Goal: Transaction & Acquisition: Purchase product/service

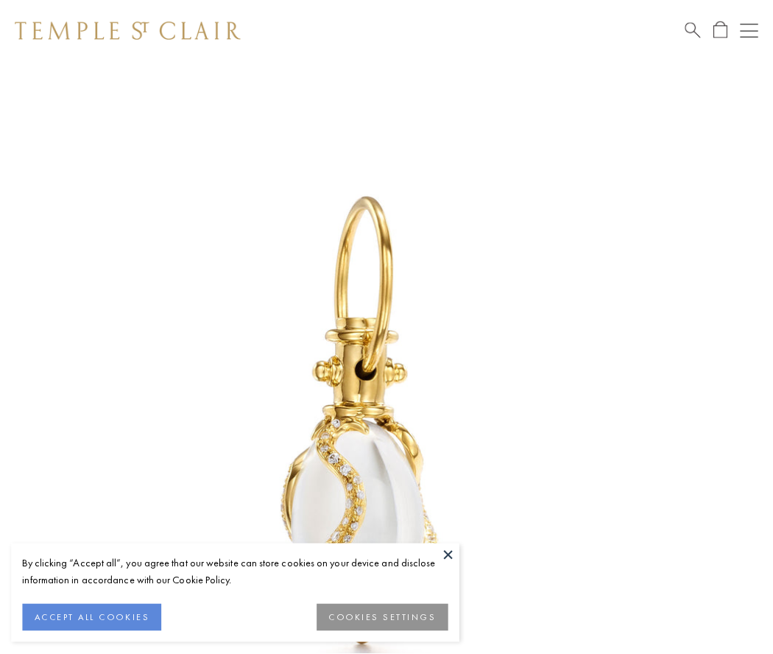
scroll to position [17, 0]
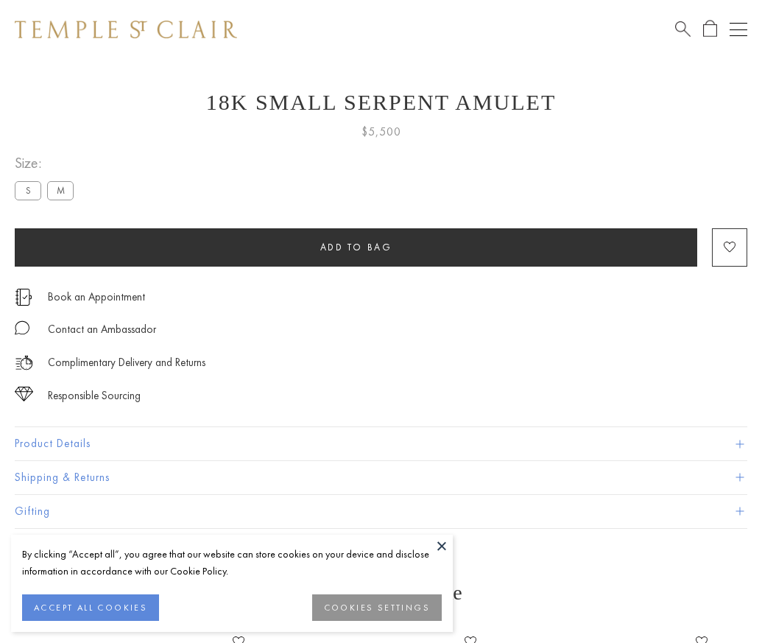
click at [356, 247] on span "Add to bag" at bounding box center [356, 247] width 72 height 13
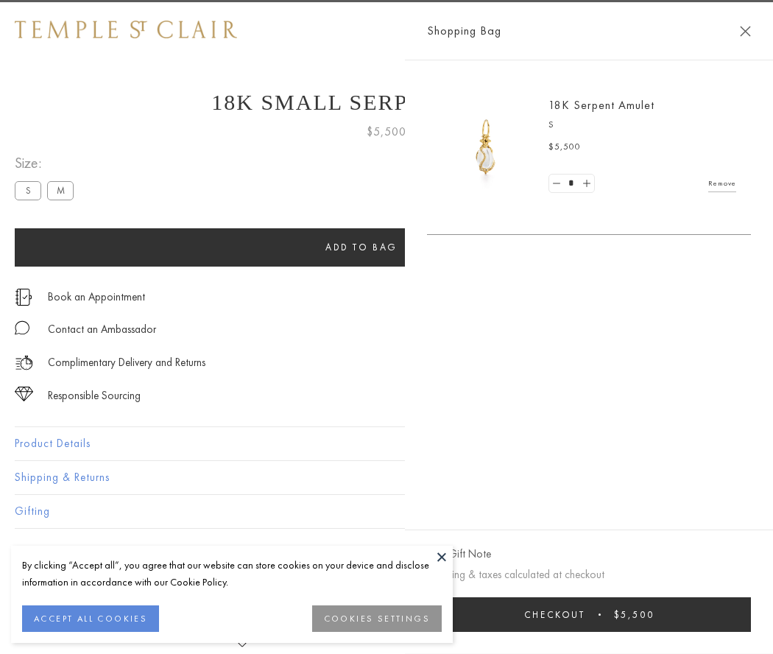
click at [616, 614] on button "Checkout $5,500" at bounding box center [589, 614] width 324 height 35
